Goal: Entertainment & Leisure: Consume media (video, audio)

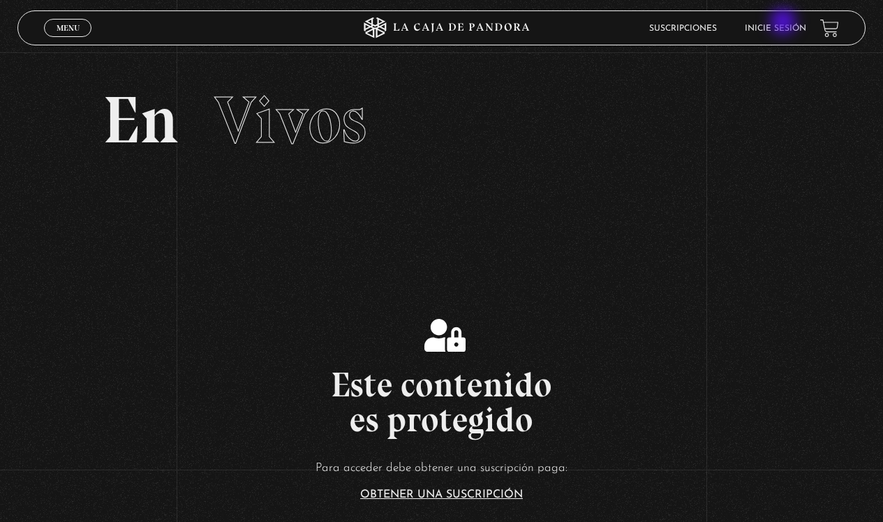
click at [785, 23] on li "Inicie sesión" at bounding box center [775, 28] width 61 height 22
click at [785, 29] on link "Inicie sesión" at bounding box center [775, 28] width 61 height 8
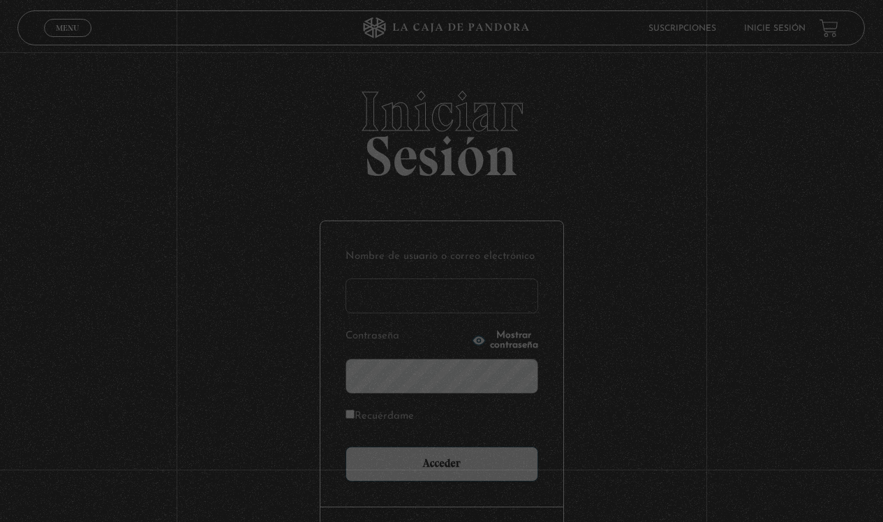
type input "ashlimari39@gmail.com"
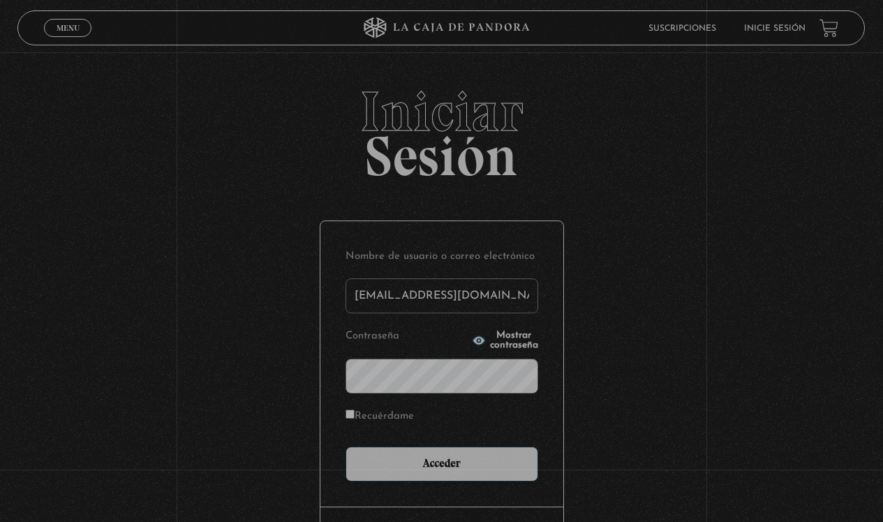
click at [447, 463] on input "Acceder" at bounding box center [442, 464] width 193 height 35
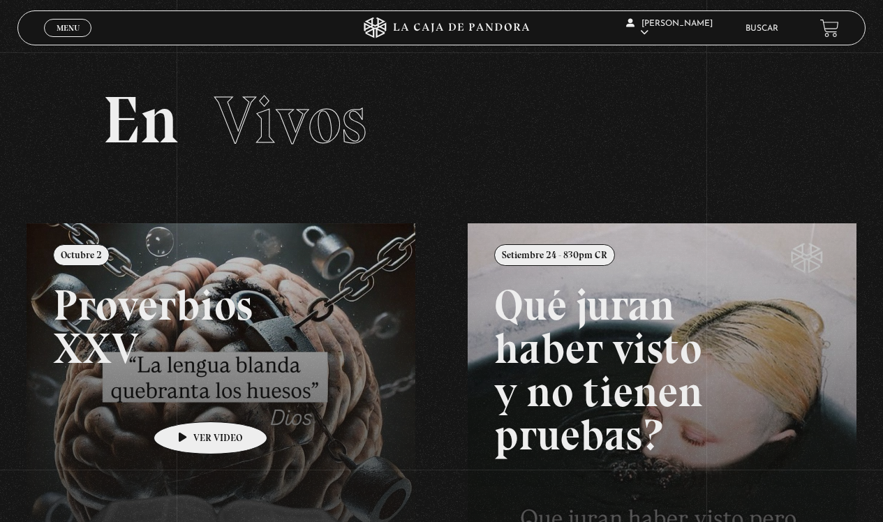
click at [189, 401] on link at bounding box center [468, 484] width 883 height 522
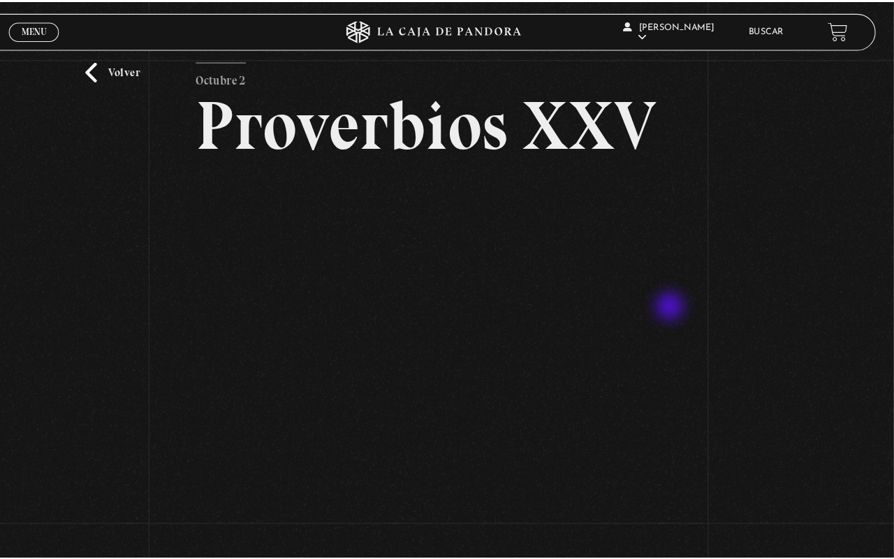
scroll to position [47, 0]
